Goal: Communication & Community: Participate in discussion

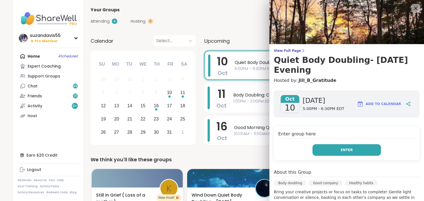
click at [342, 144] on button "Enter" at bounding box center [347, 150] width 68 height 12
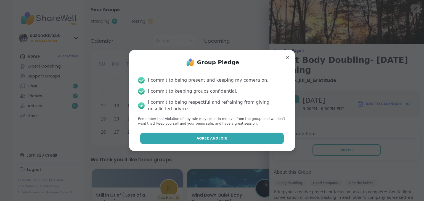
drag, startPoint x: 243, startPoint y: 138, endPoint x: 241, endPoint y: 144, distance: 6.7
click at [243, 139] on button "Agree and Join" at bounding box center [212, 139] width 144 height 12
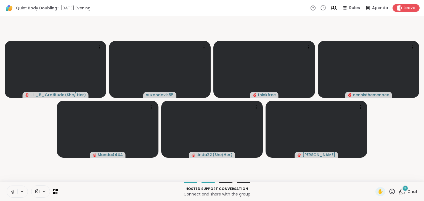
click at [10, 191] on icon at bounding box center [12, 191] width 5 height 5
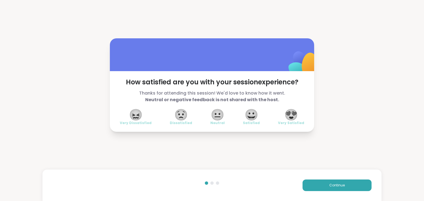
click at [289, 114] on span "😍" at bounding box center [291, 115] width 14 height 10
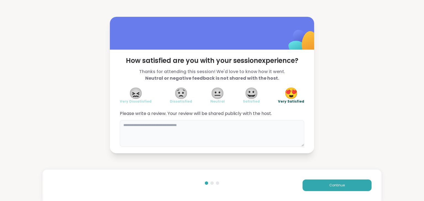
drag, startPoint x: 272, startPoint y: 139, endPoint x: 280, endPoint y: 140, distance: 8.3
click at [272, 140] on textarea at bounding box center [212, 133] width 184 height 27
type textarea "**********"
click at [329, 182] on button "Continue" at bounding box center [337, 186] width 69 height 12
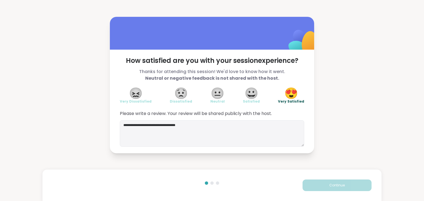
click at [329, 182] on button "Continue" at bounding box center [337, 186] width 69 height 12
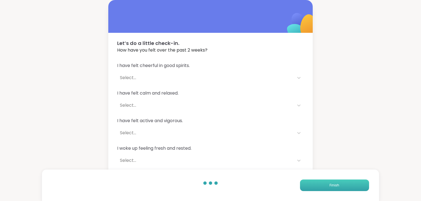
click at [334, 184] on span "Finish" at bounding box center [334, 185] width 10 height 5
